Goal: Transaction & Acquisition: Purchase product/service

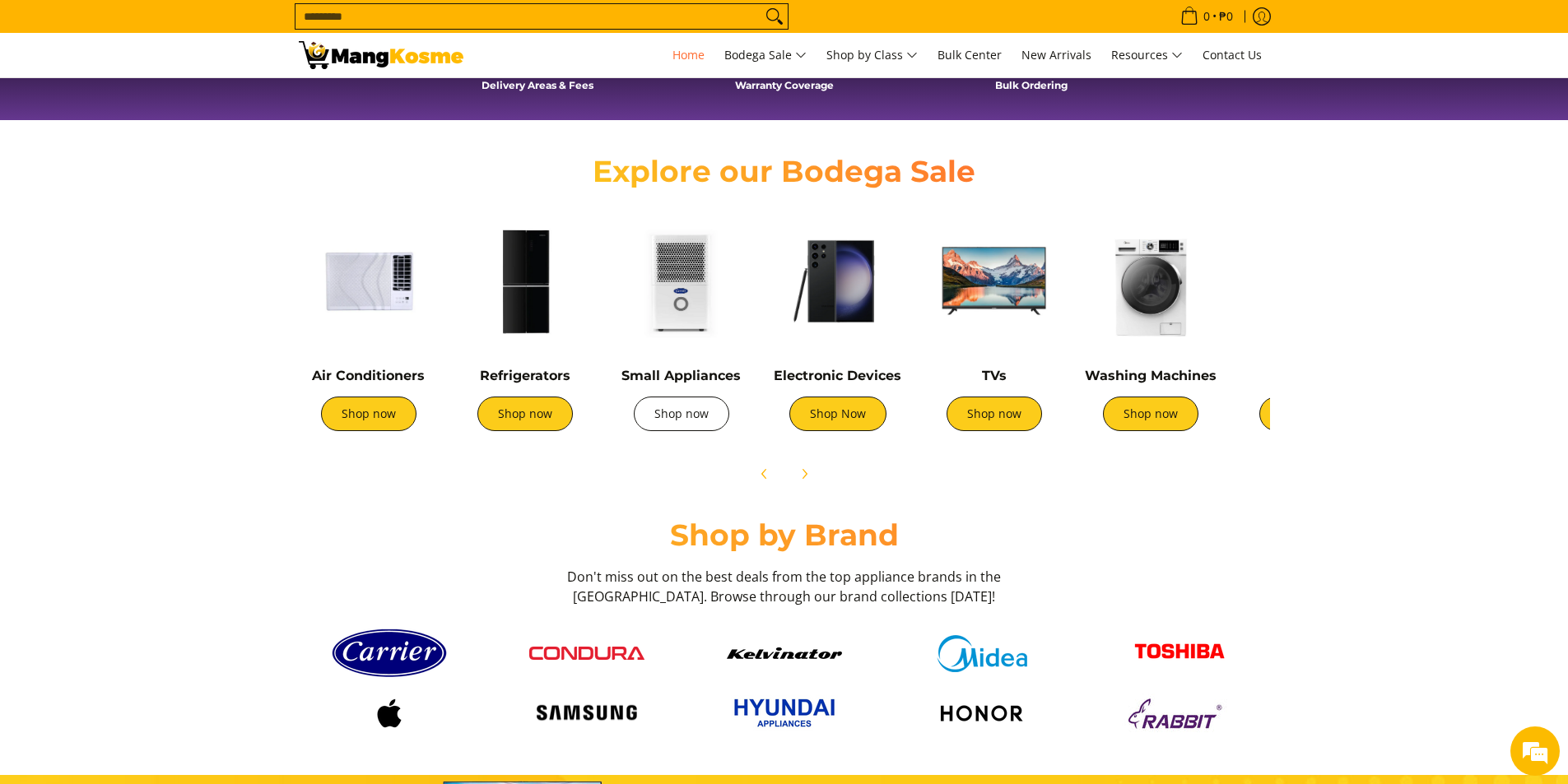
scroll to position [494, 0]
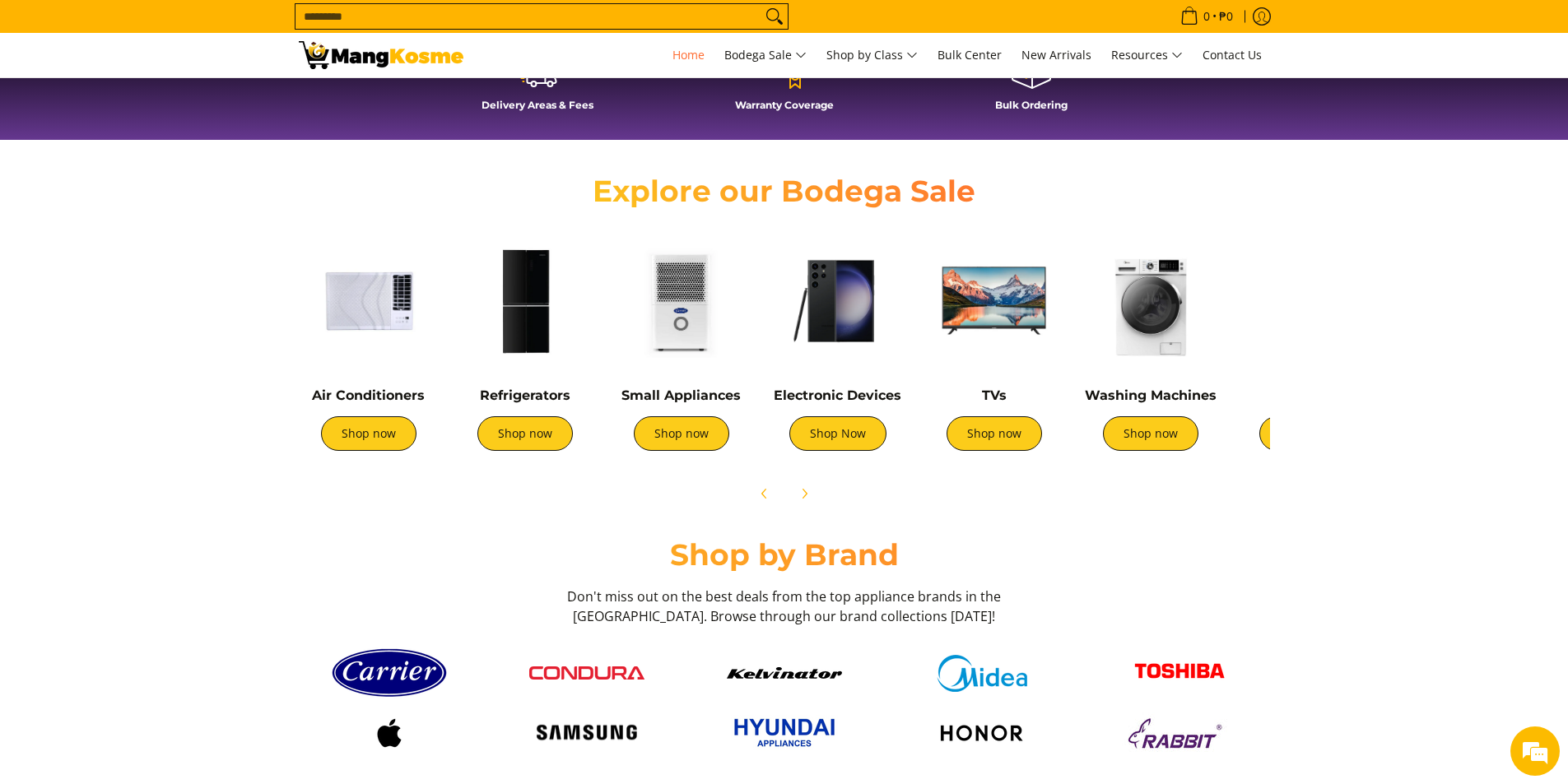
click at [365, 324] on img at bounding box center [369, 301] width 140 height 140
click at [1147, 417] on link "Shop now" at bounding box center [1150, 434] width 96 height 35
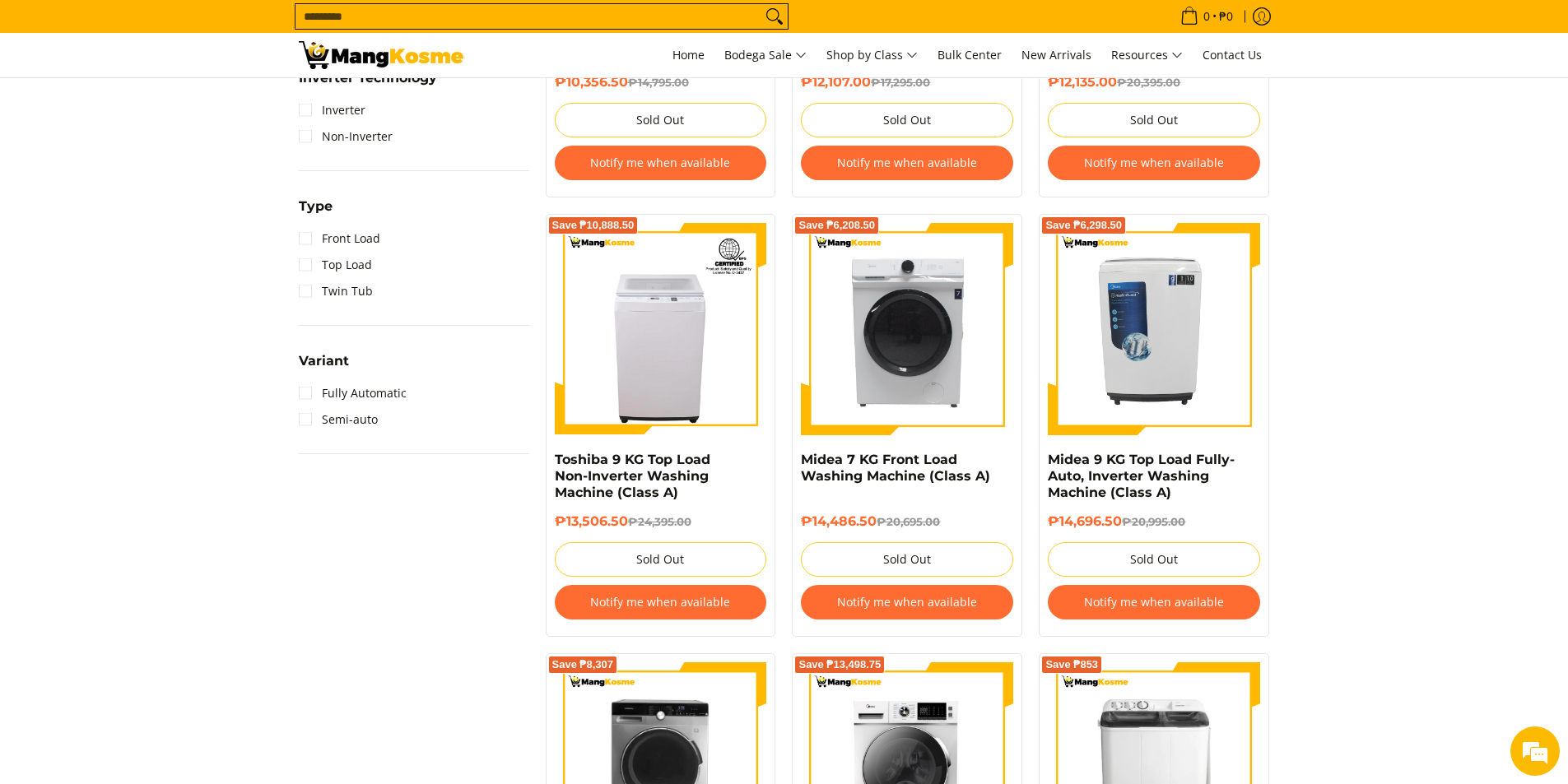
scroll to position [1070, 0]
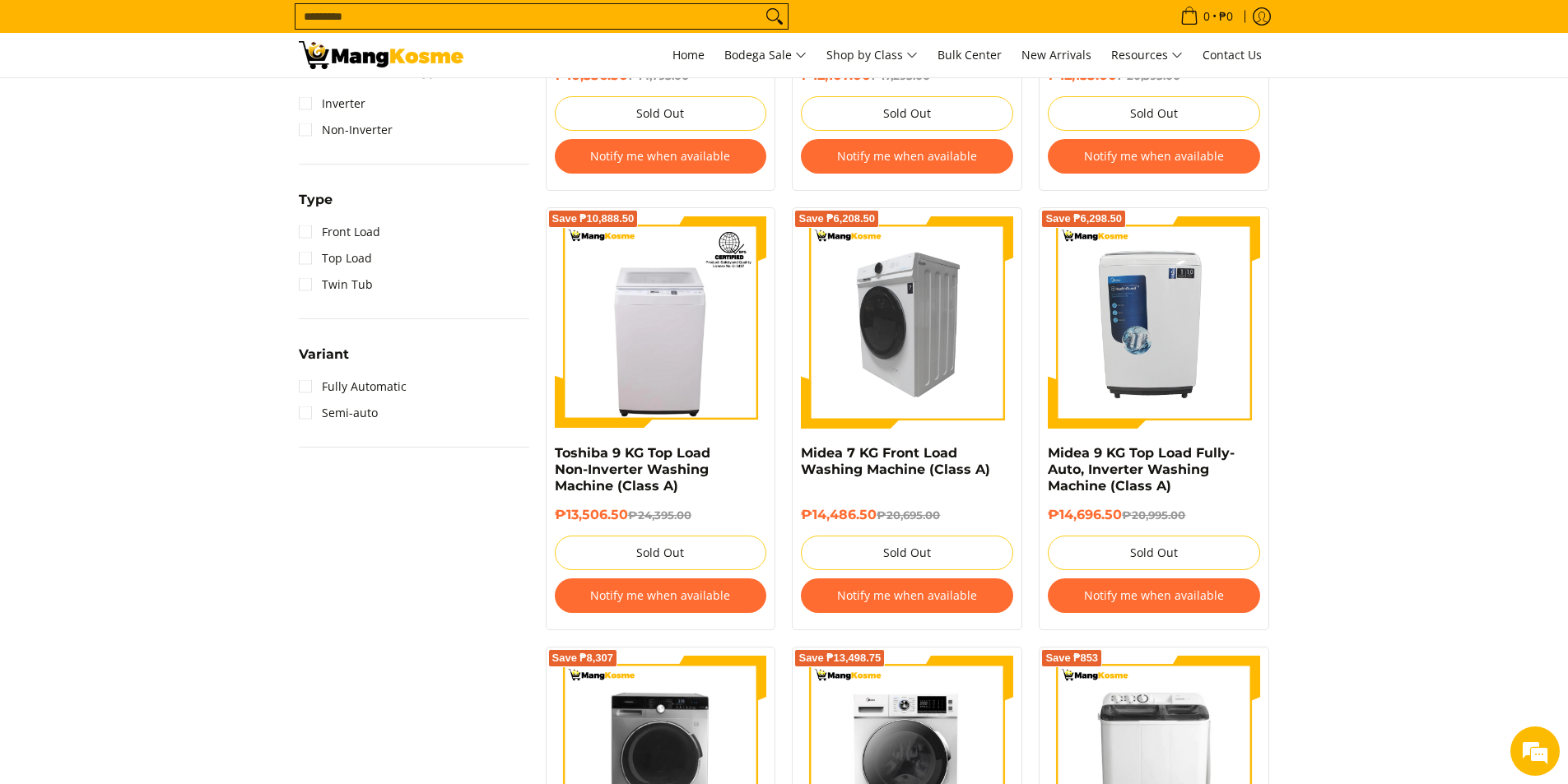
click at [916, 383] on img at bounding box center [907, 323] width 213 height 213
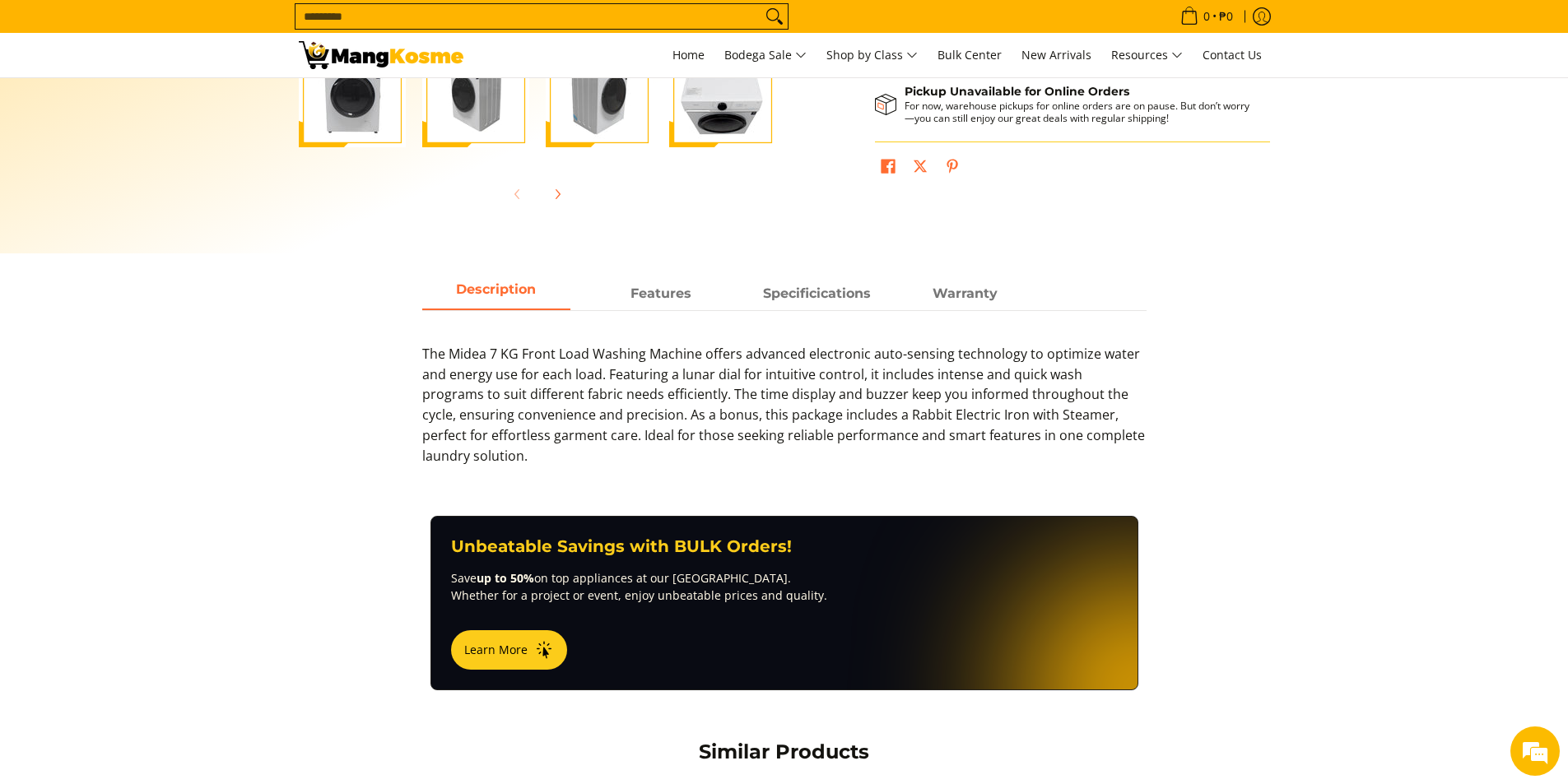
scroll to position [494, 0]
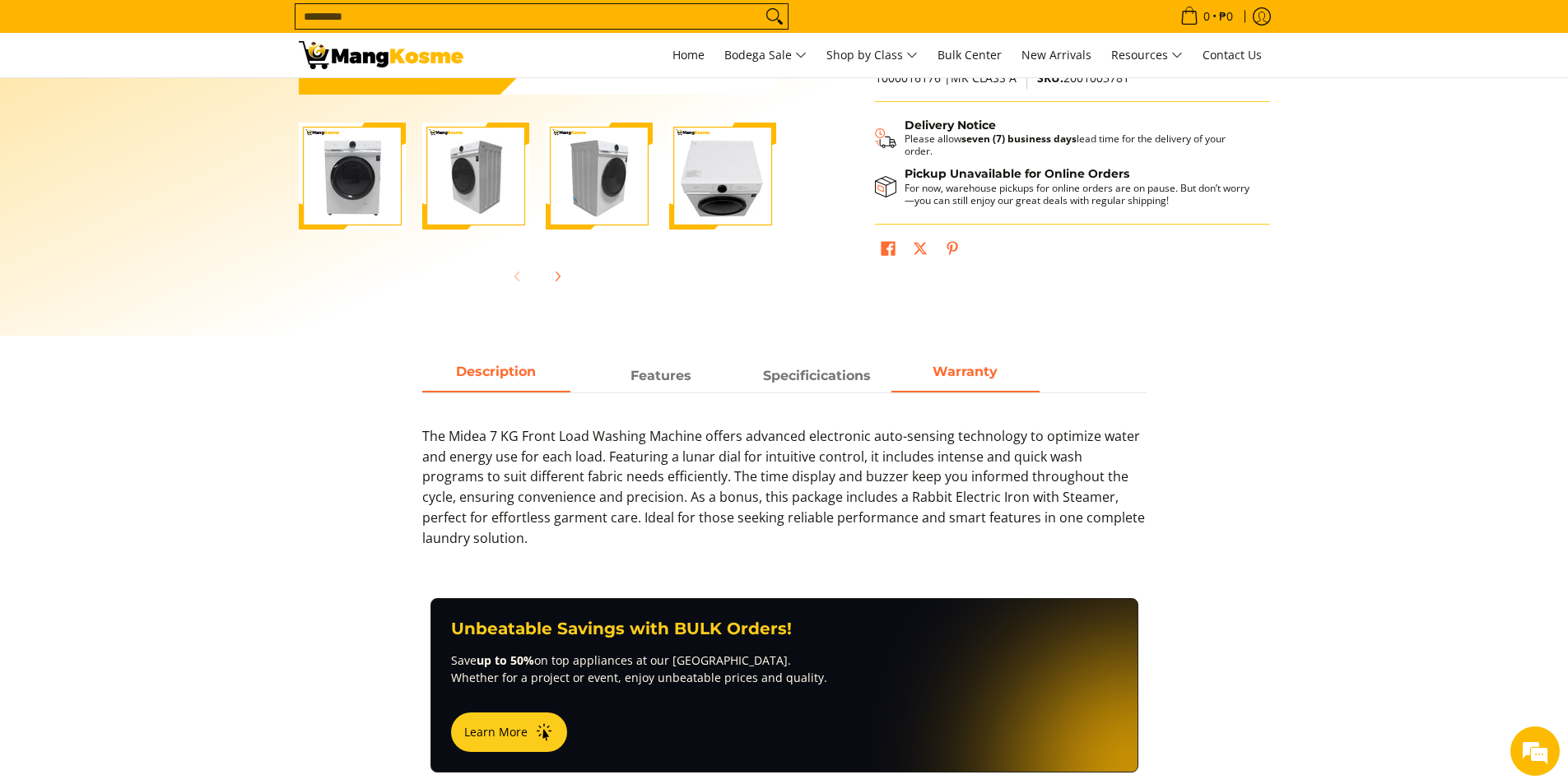
click at [973, 373] on strong "Warranty" at bounding box center [965, 371] width 65 height 16
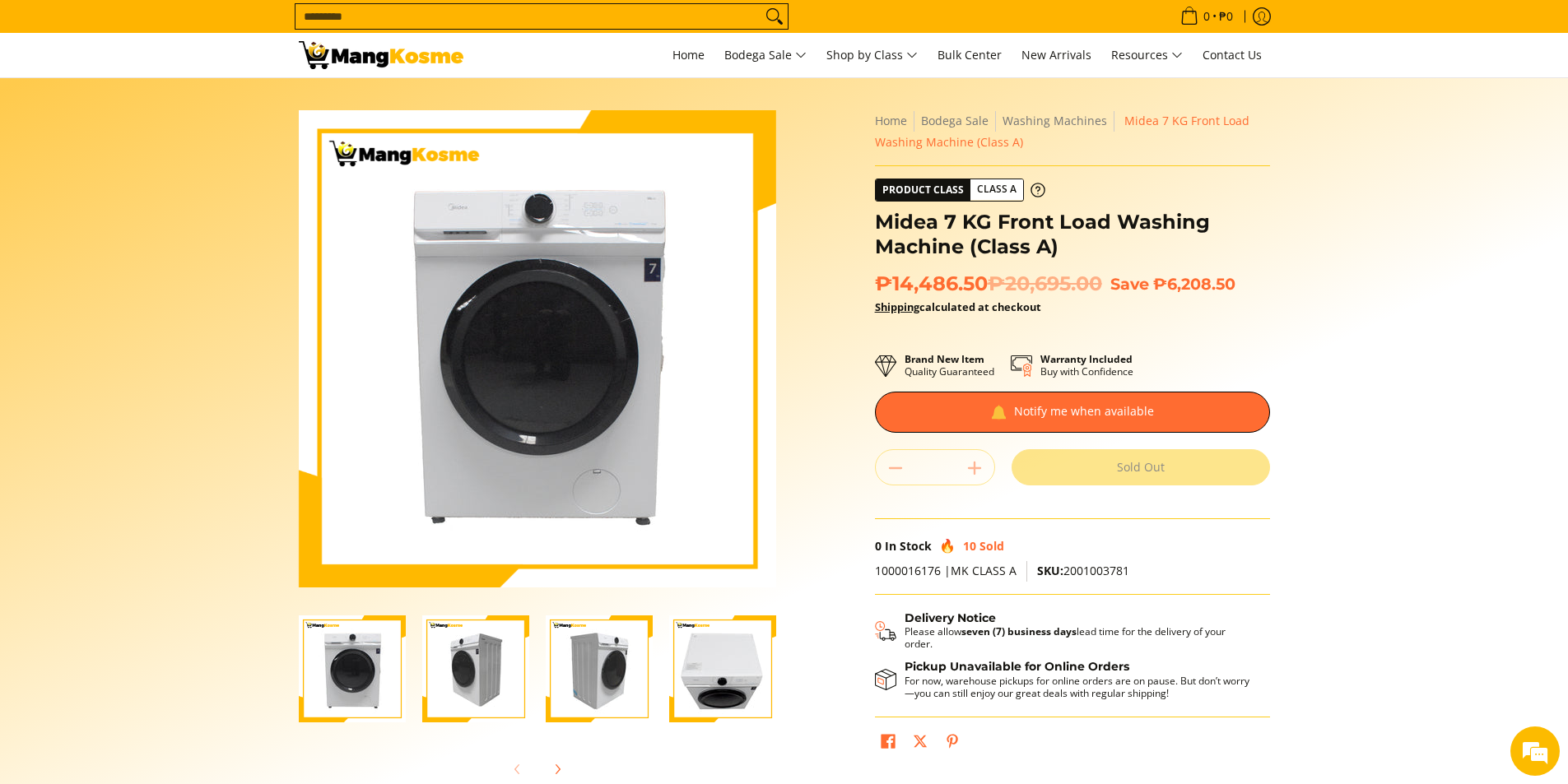
scroll to position [0, 0]
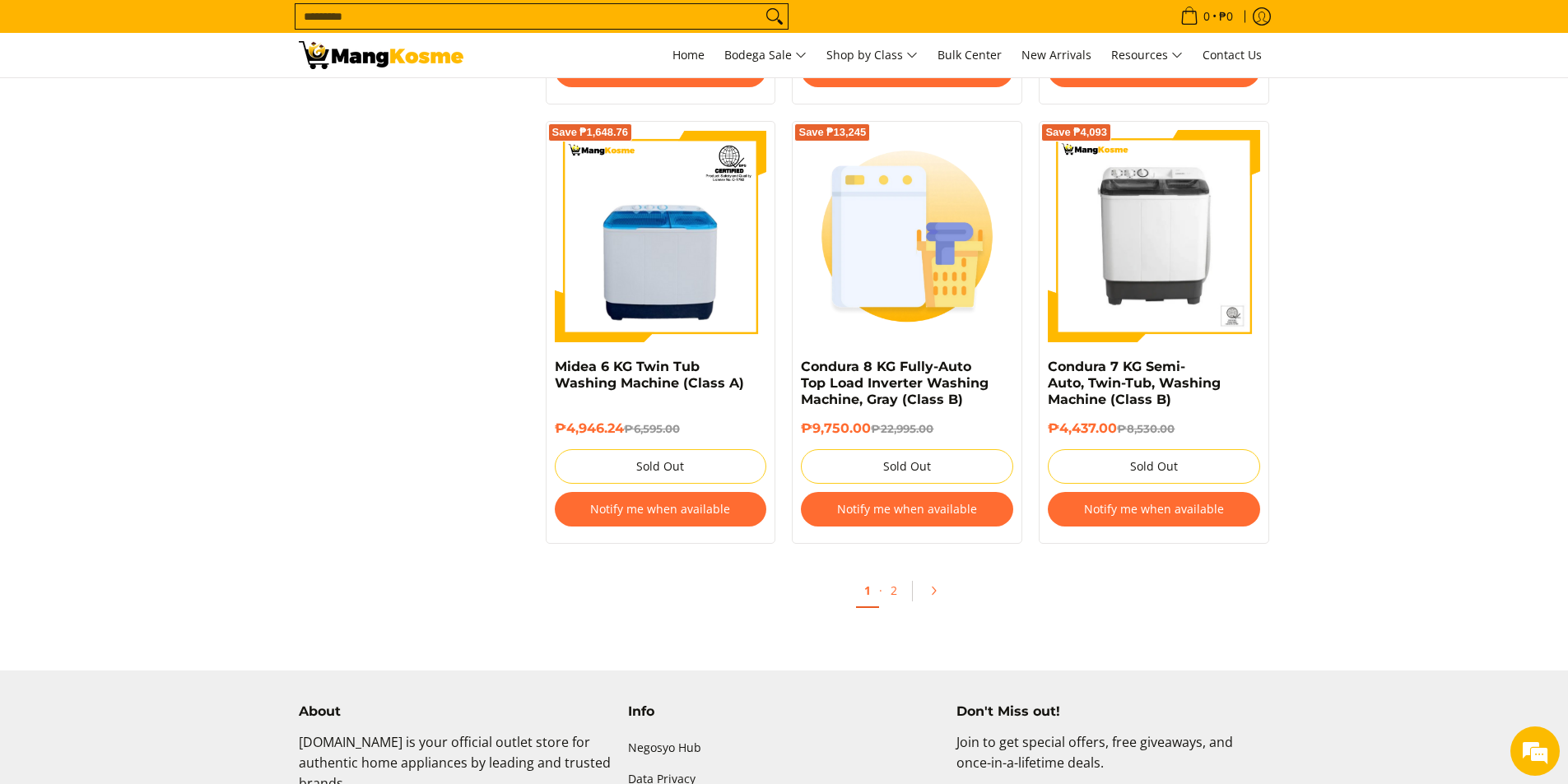
scroll to position [3540, 0]
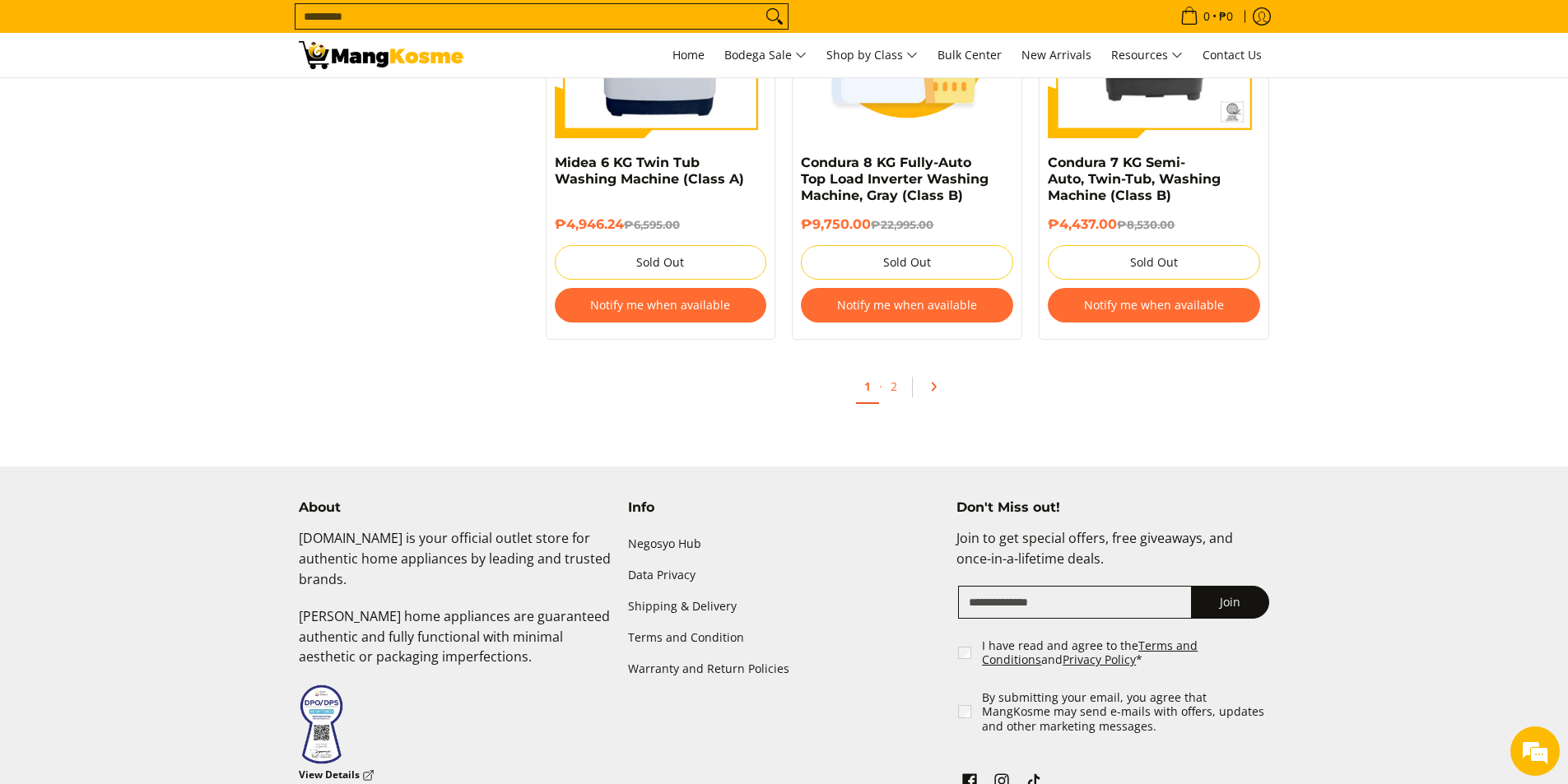
click at [942, 394] on link "Pagination" at bounding box center [939, 387] width 40 height 28
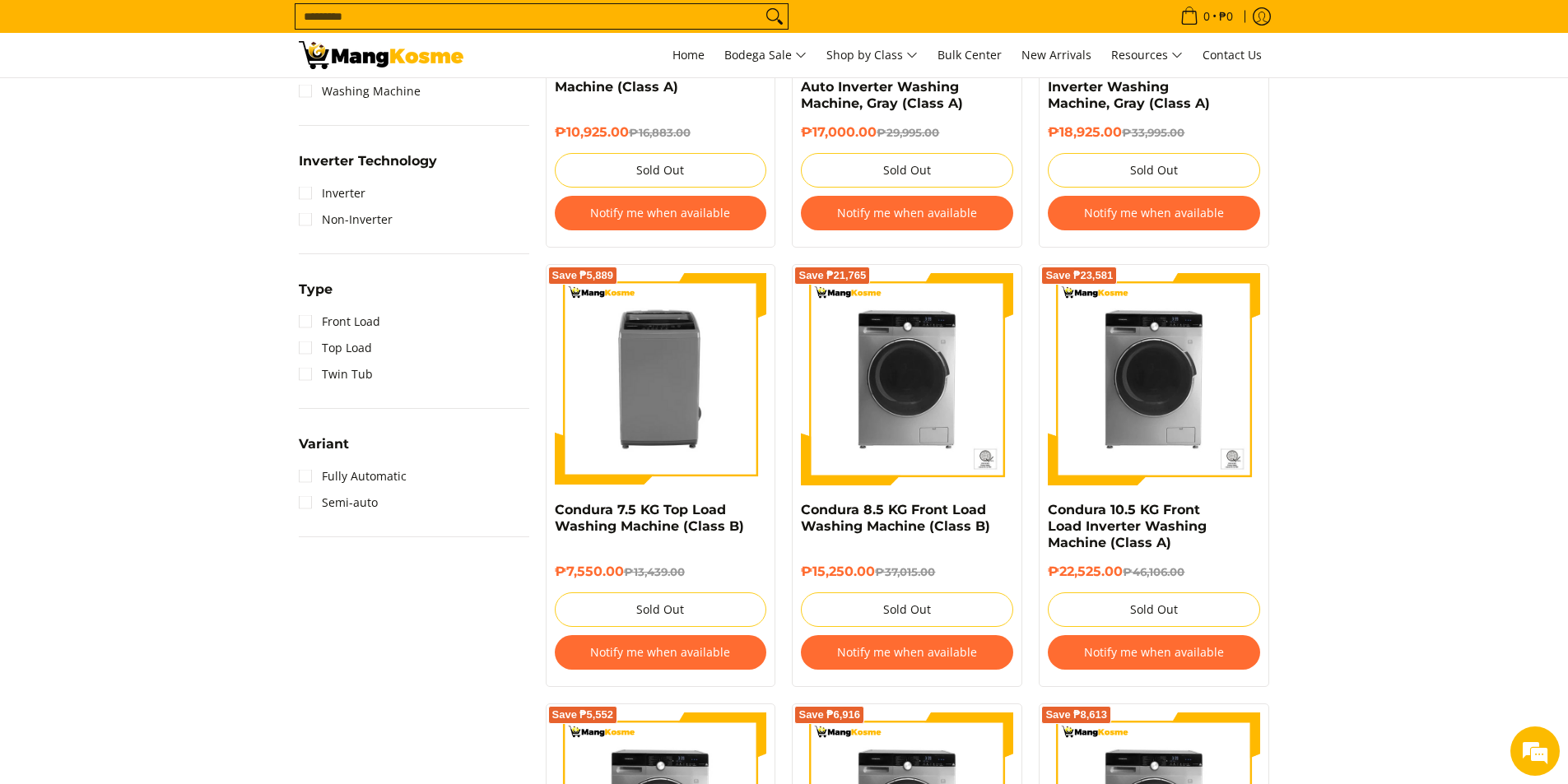
scroll to position [987, 0]
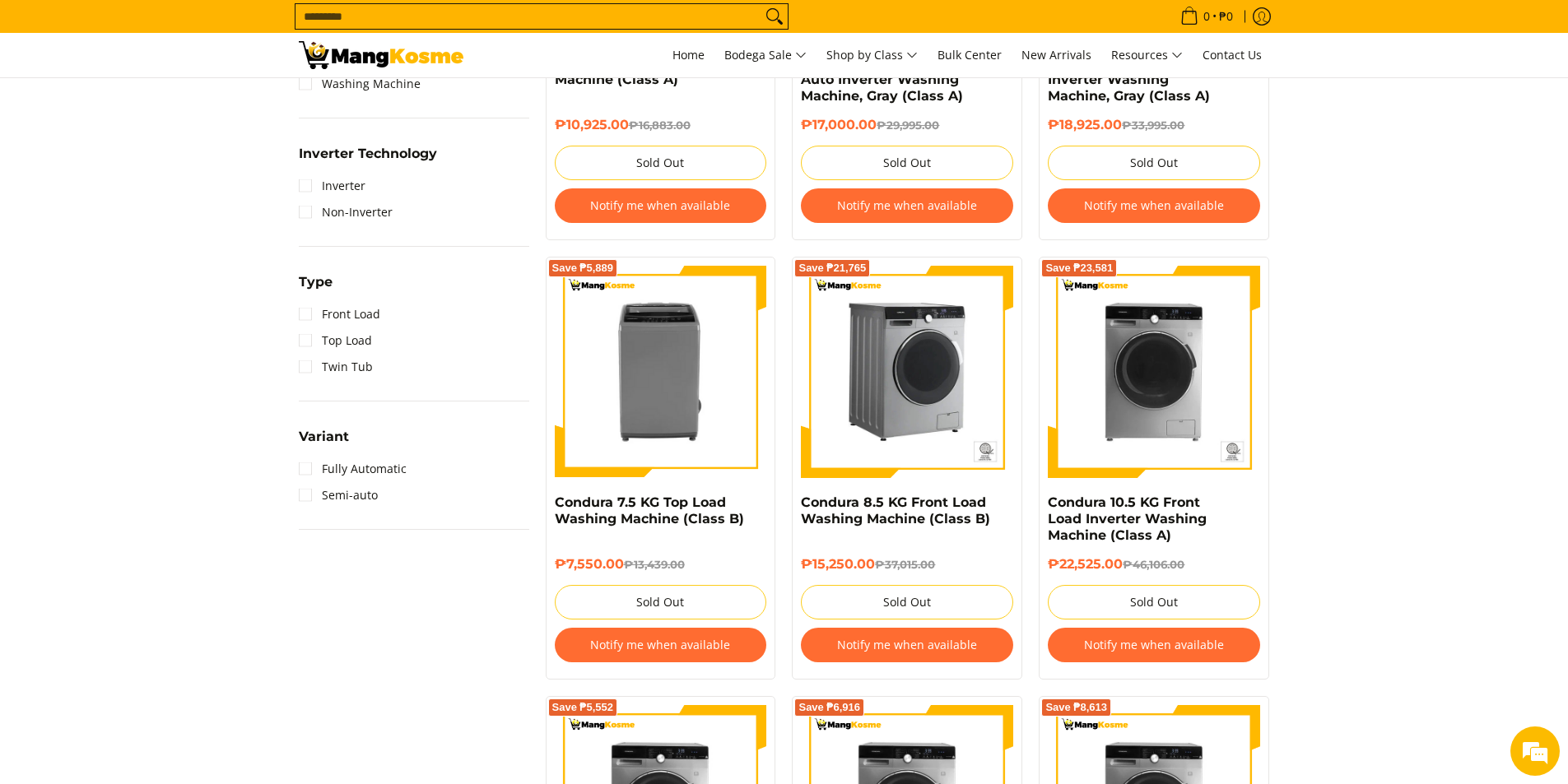
click at [907, 421] on img at bounding box center [907, 372] width 213 height 213
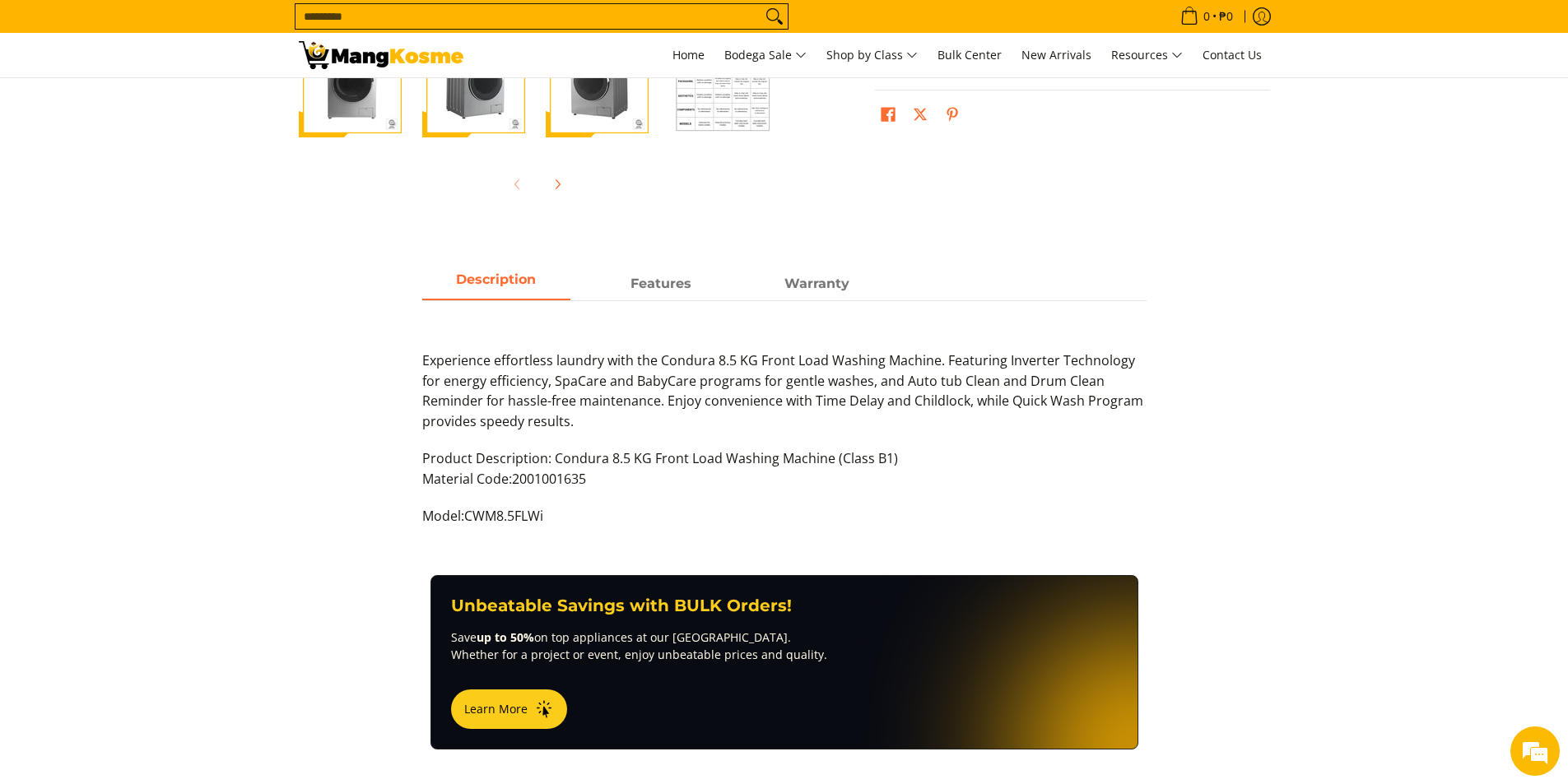
scroll to position [576, 0]
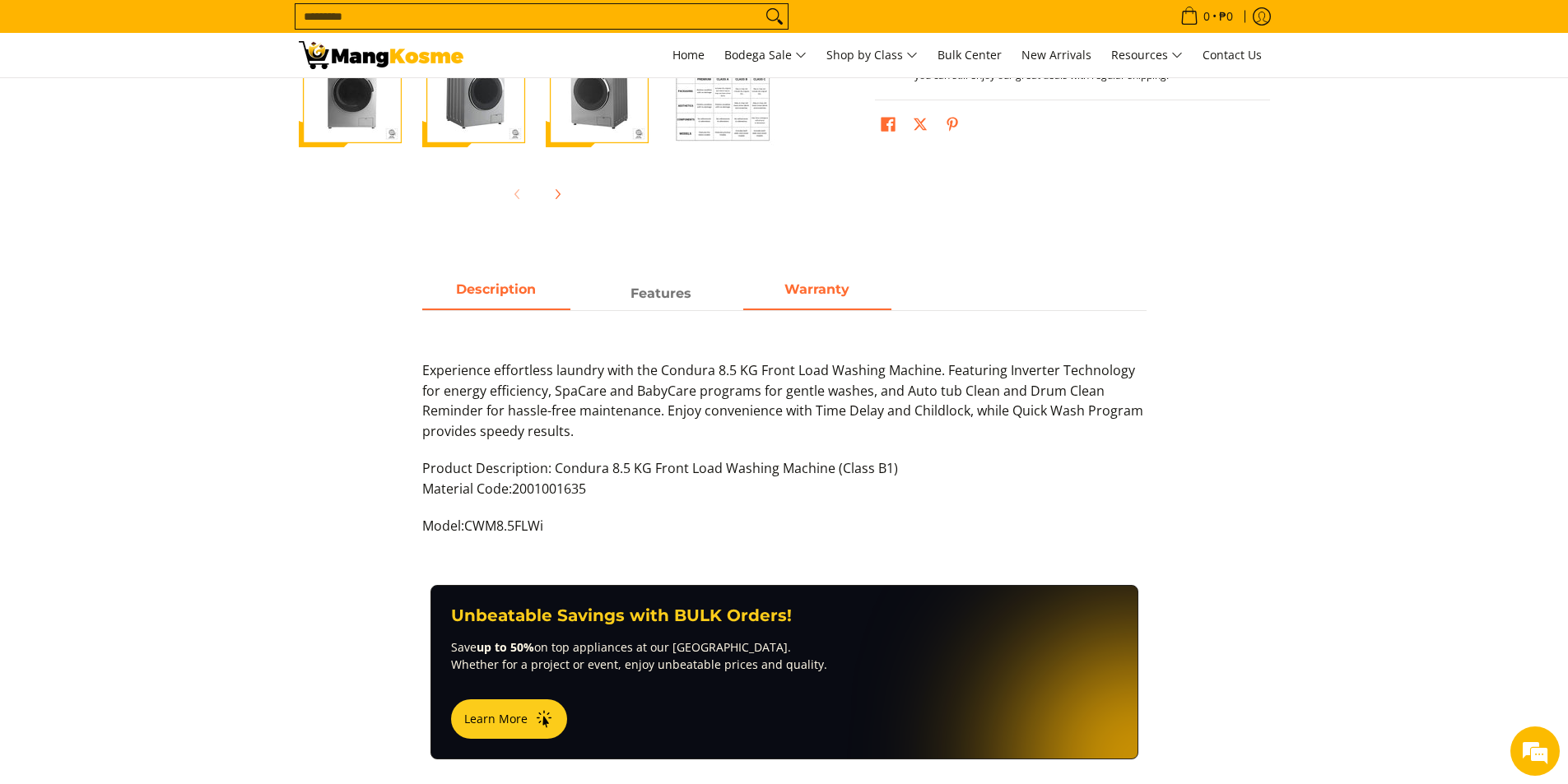
click at [833, 291] on span "Warranty" at bounding box center [816, 289] width 65 height 16
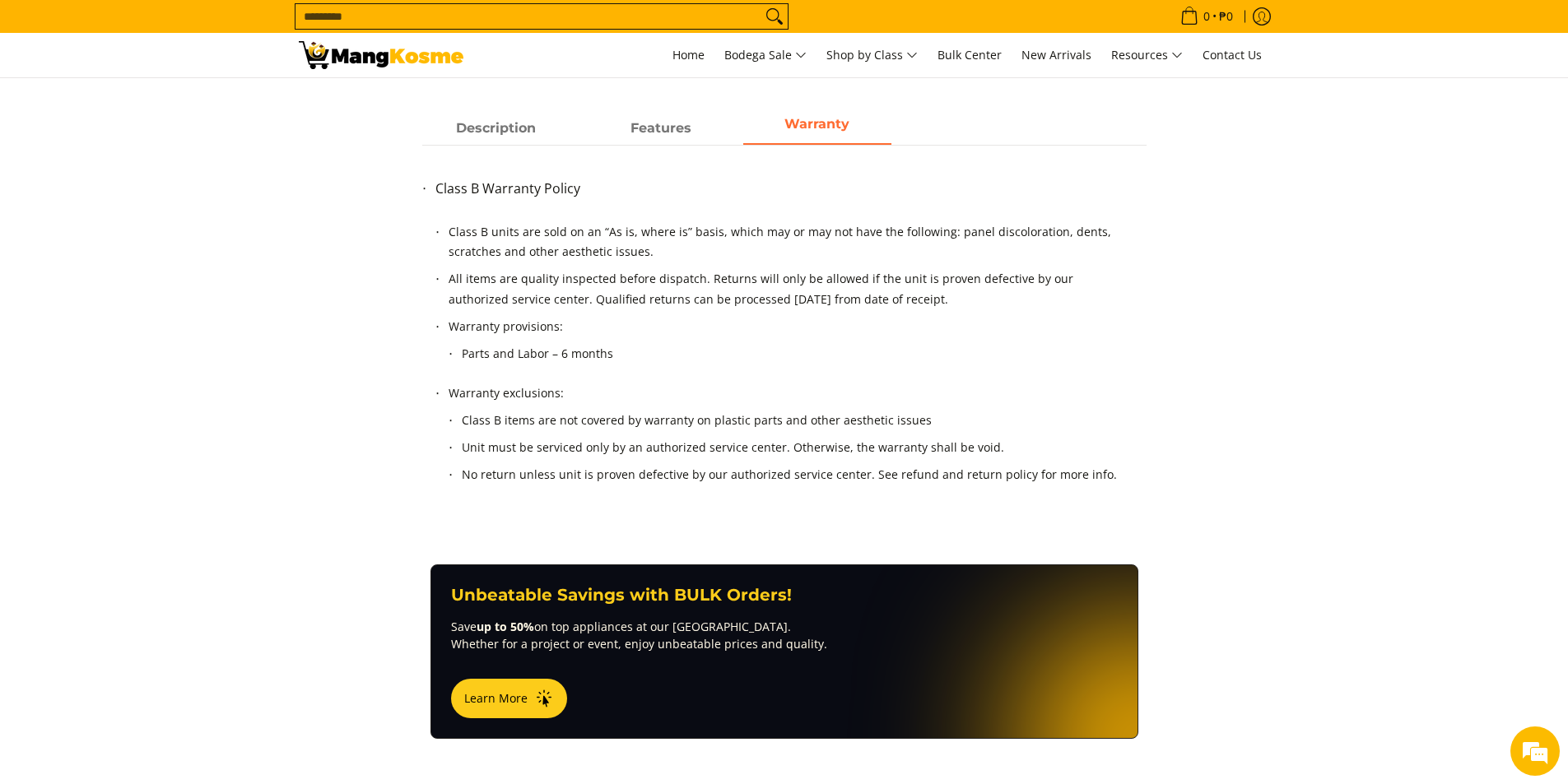
scroll to position [741, 0]
click at [665, 128] on strong "Features" at bounding box center [660, 125] width 61 height 16
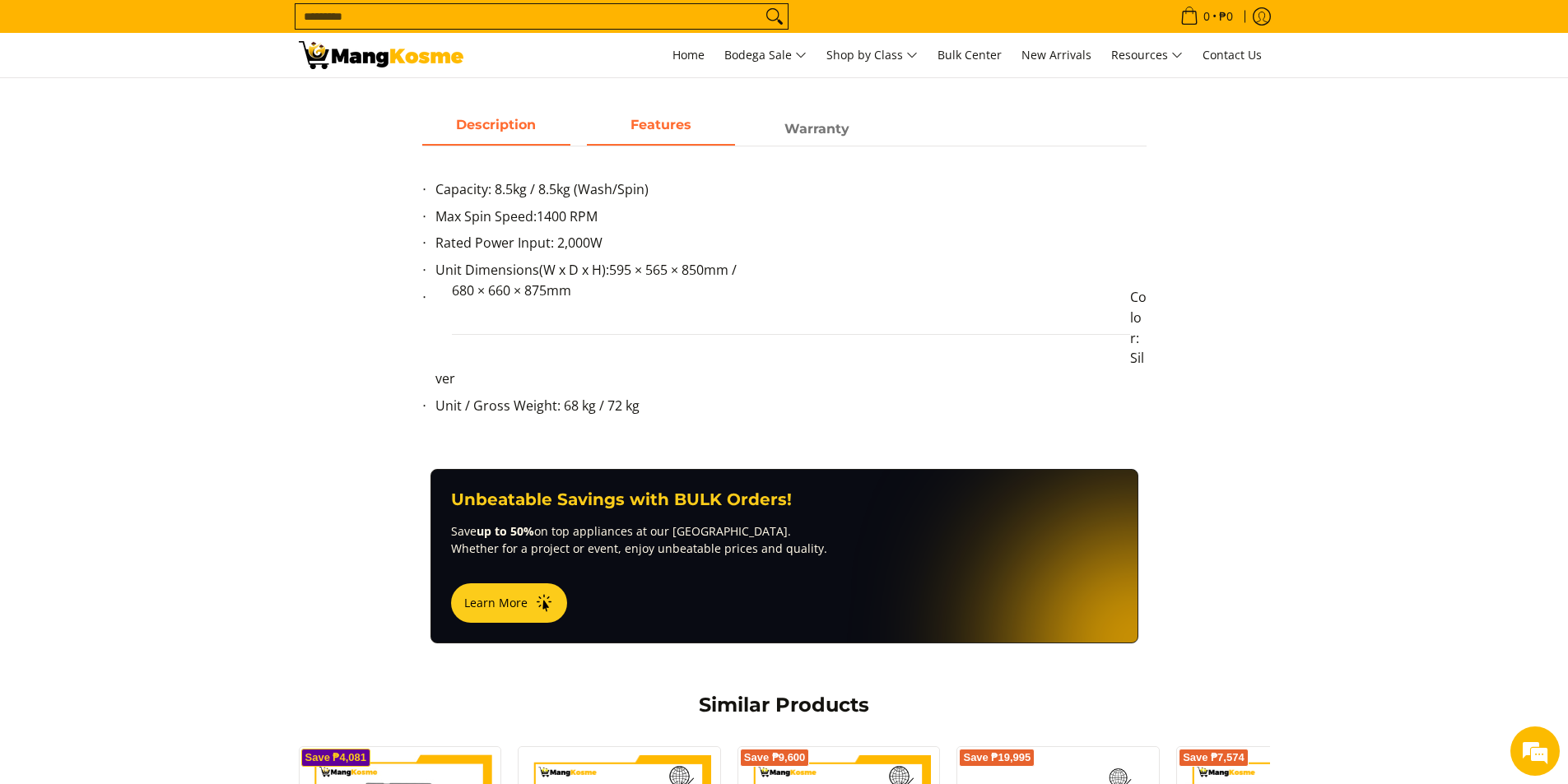
click at [513, 125] on span "Description" at bounding box center [496, 130] width 148 height 30
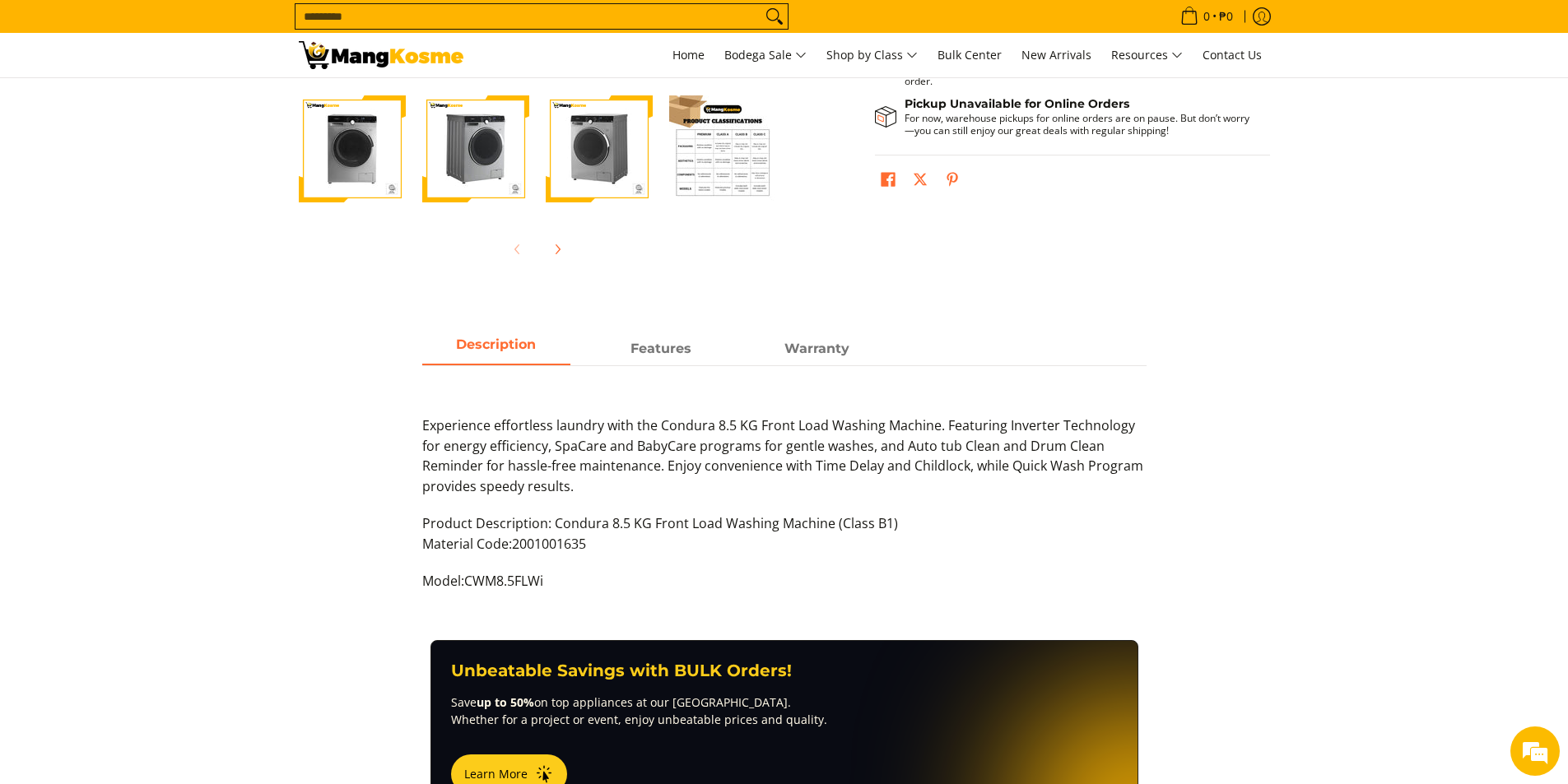
scroll to position [329, 0]
